Goal: Task Accomplishment & Management: Use online tool/utility

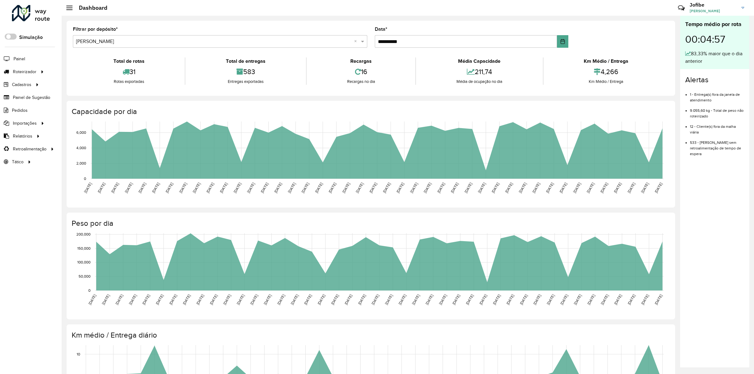
click at [52, 76] on li "Roteirizador Entregas Vendas" at bounding box center [31, 71] width 62 height 13
click at [87, 70] on span "Entregas" at bounding box center [80, 71] width 18 height 7
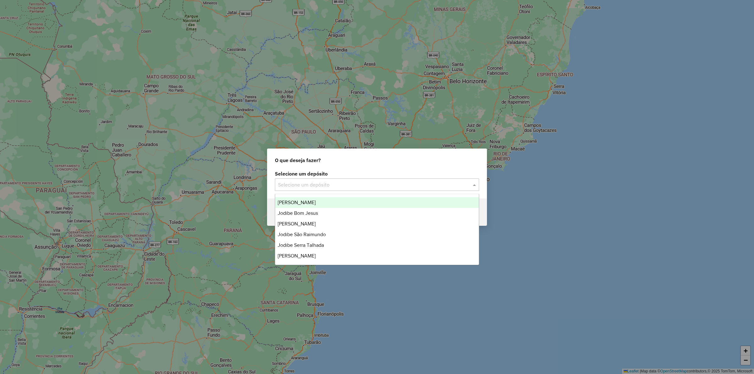
click at [473, 185] on span at bounding box center [475, 185] width 8 height 8
click at [311, 206] on div "[PERSON_NAME]" at bounding box center [376, 202] width 203 height 11
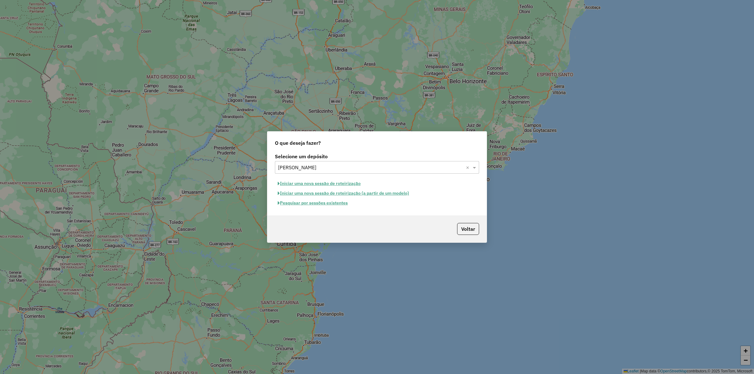
click at [308, 203] on button "Pesquisar por sessões existentes" at bounding box center [313, 203] width 76 height 10
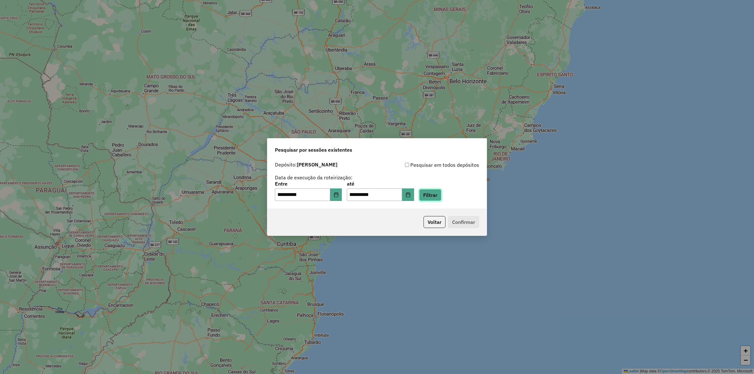
click at [434, 196] on button "Filtrar" at bounding box center [430, 195] width 22 height 12
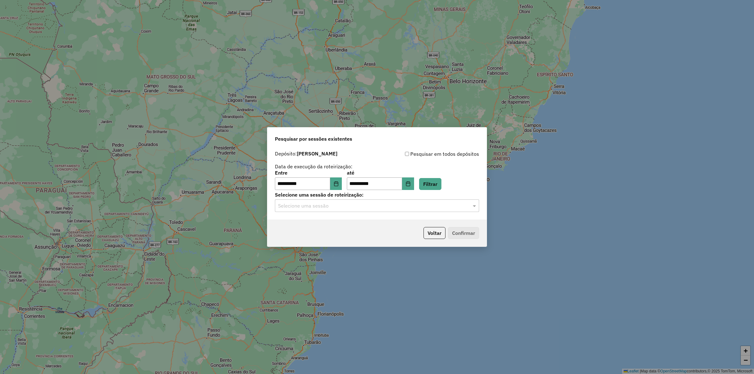
click at [317, 206] on input "text" at bounding box center [370, 206] width 185 height 8
drag, startPoint x: 294, startPoint y: 225, endPoint x: 417, endPoint y: 220, distance: 123.2
click at [294, 225] on span "991161 - [DATE] 18:12" at bounding box center [300, 223] width 44 height 5
click at [474, 240] on div "Voltar Confirmar" at bounding box center [376, 232] width 219 height 27
click at [458, 231] on button "Confirmar" at bounding box center [463, 233] width 31 height 12
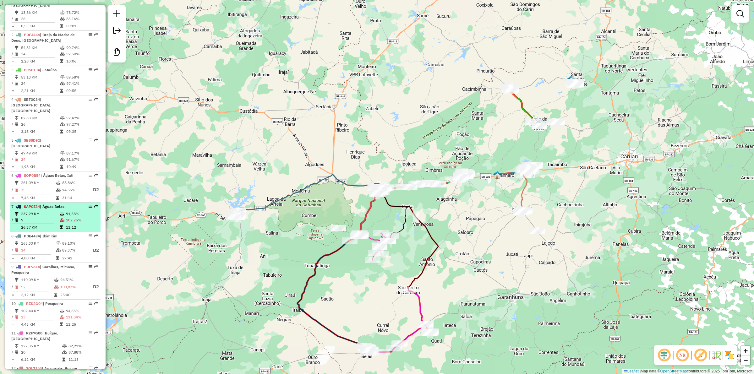
scroll to position [293, 0]
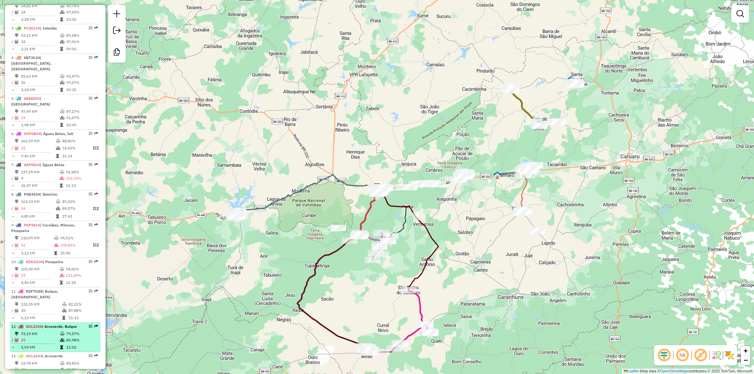
select select "**********"
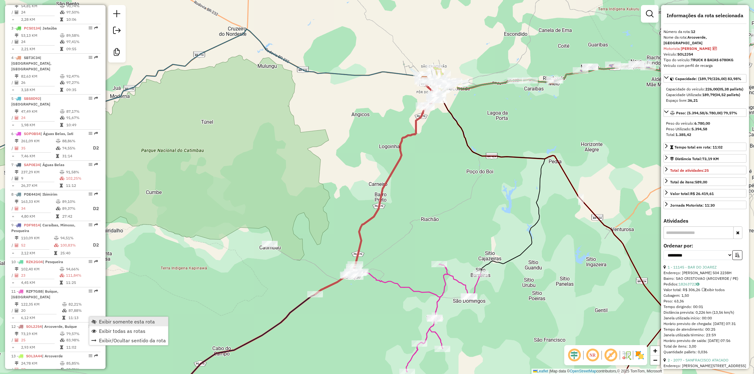
click at [105, 324] on span "Exibir somente esta rota" at bounding box center [127, 321] width 56 height 5
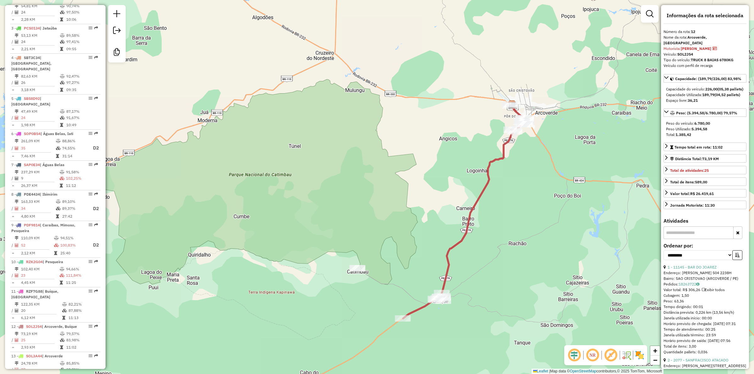
click at [589, 360] on em at bounding box center [592, 355] width 15 height 15
